Goal: Task Accomplishment & Management: Manage account settings

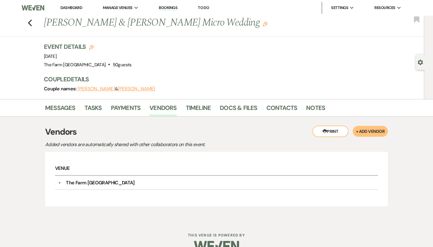
click at [32, 24] on div "Previous [PERSON_NAME] & [PERSON_NAME] Micro Wedding Edit Bookmark" at bounding box center [210, 26] width 427 height 21
click at [30, 23] on icon "Previous" at bounding box center [30, 22] width 5 height 7
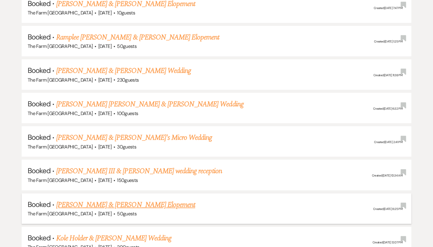
scroll to position [544, 0]
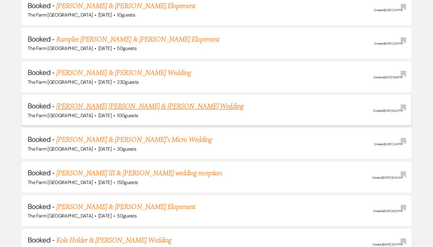
click at [130, 101] on link "[PERSON_NAME] [PERSON_NAME] & [PERSON_NAME] Wedding" at bounding box center [149, 106] width 187 height 11
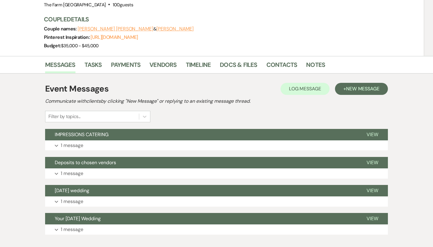
scroll to position [75, 0]
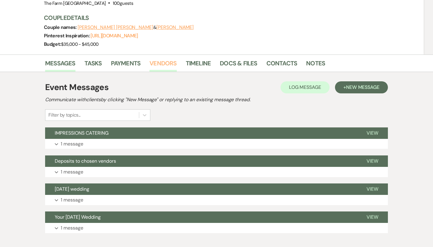
click at [170, 58] on link "Vendors" at bounding box center [162, 64] width 27 height 13
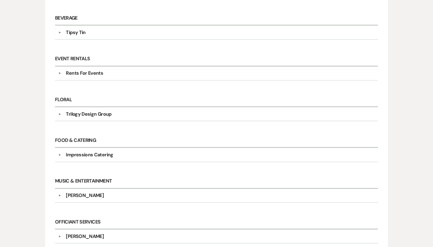
scroll to position [232, 0]
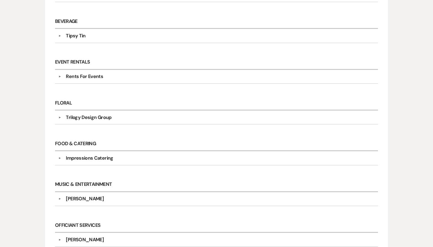
click at [59, 195] on div "▼ [PERSON_NAME]" at bounding box center [216, 198] width 317 height 7
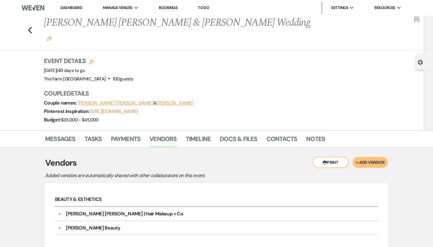
scroll to position [0, 0]
click at [52, 134] on link "Messages" at bounding box center [60, 140] width 30 height 13
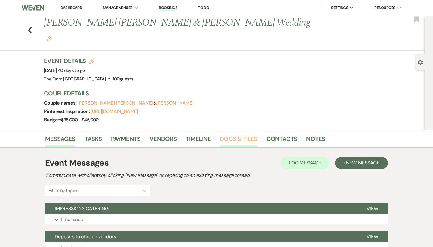
click at [226, 134] on link "Docs & Files" at bounding box center [238, 140] width 37 height 13
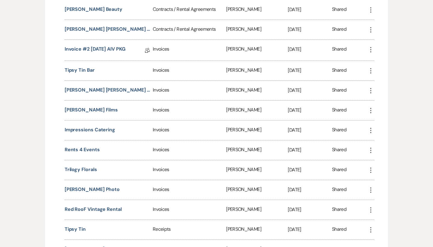
scroll to position [309, 0]
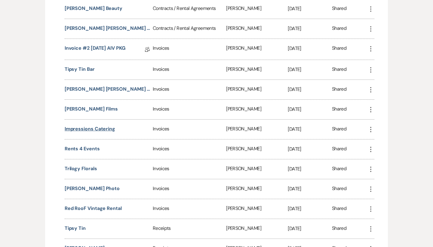
click at [92, 125] on button "Impressions Catering" at bounding box center [90, 128] width 51 height 7
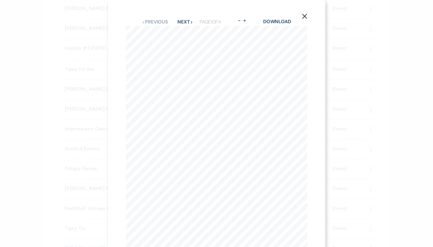
scroll to position [0, 0]
click at [190, 23] on button "Next Next" at bounding box center [185, 22] width 16 height 5
click at [190, 23] on icon "Next" at bounding box center [191, 22] width 3 height 3
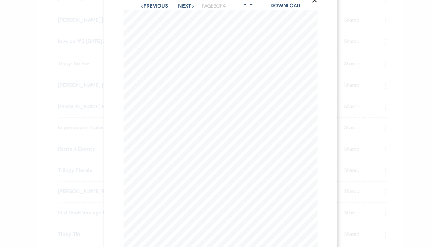
click at [177, 20] on button "Next Next" at bounding box center [185, 22] width 16 height 5
click at [143, 20] on button "Previous Previous" at bounding box center [155, 22] width 26 height 5
click at [144, 20] on button "Previous Previous" at bounding box center [155, 22] width 26 height 5
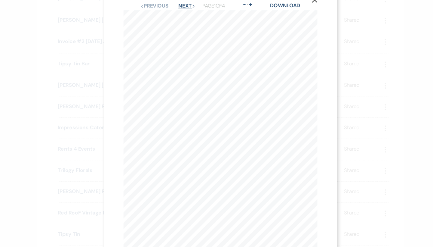
click at [178, 20] on button "Next Next" at bounding box center [185, 22] width 16 height 5
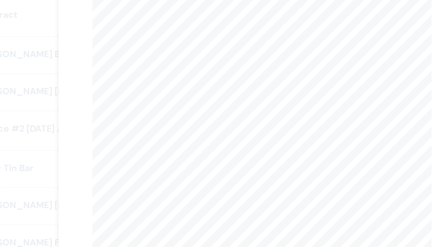
scroll to position [230, 0]
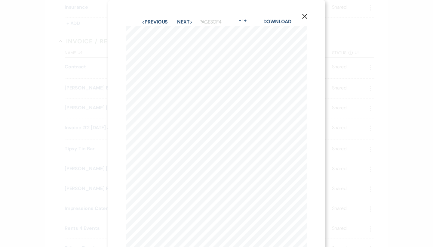
click at [303, 15] on use "button" at bounding box center [304, 16] width 5 height 5
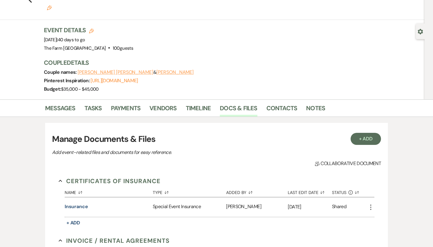
scroll to position [30, 0]
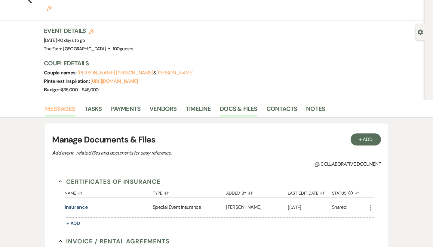
click at [57, 104] on link "Messages" at bounding box center [60, 110] width 30 height 13
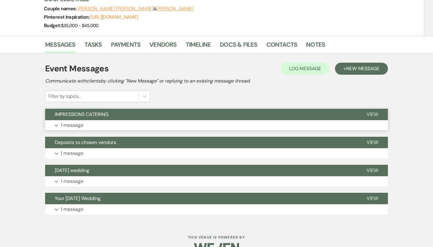
scroll to position [94, 0]
click at [70, 121] on p "1 message" at bounding box center [72, 125] width 23 height 8
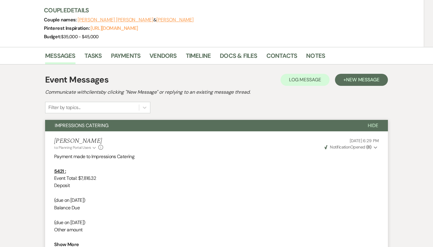
scroll to position [83, 0]
